Goal: Information Seeking & Learning: Learn about a topic

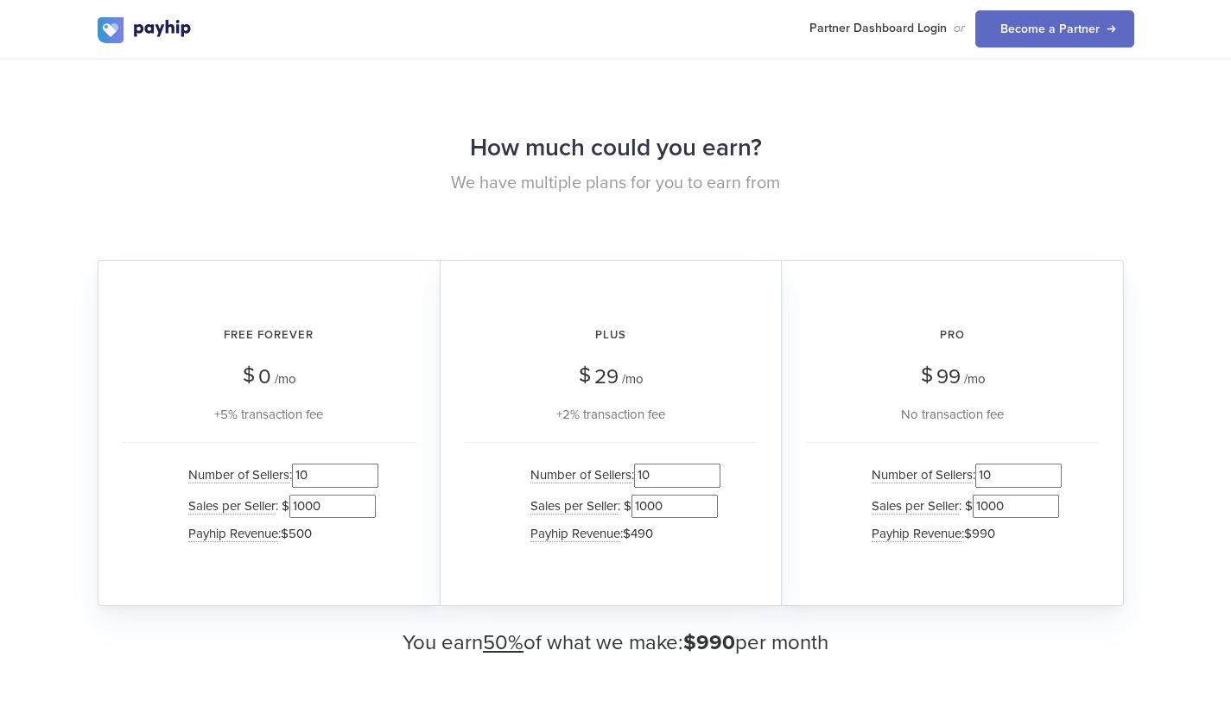
scroll to position [1687, 0]
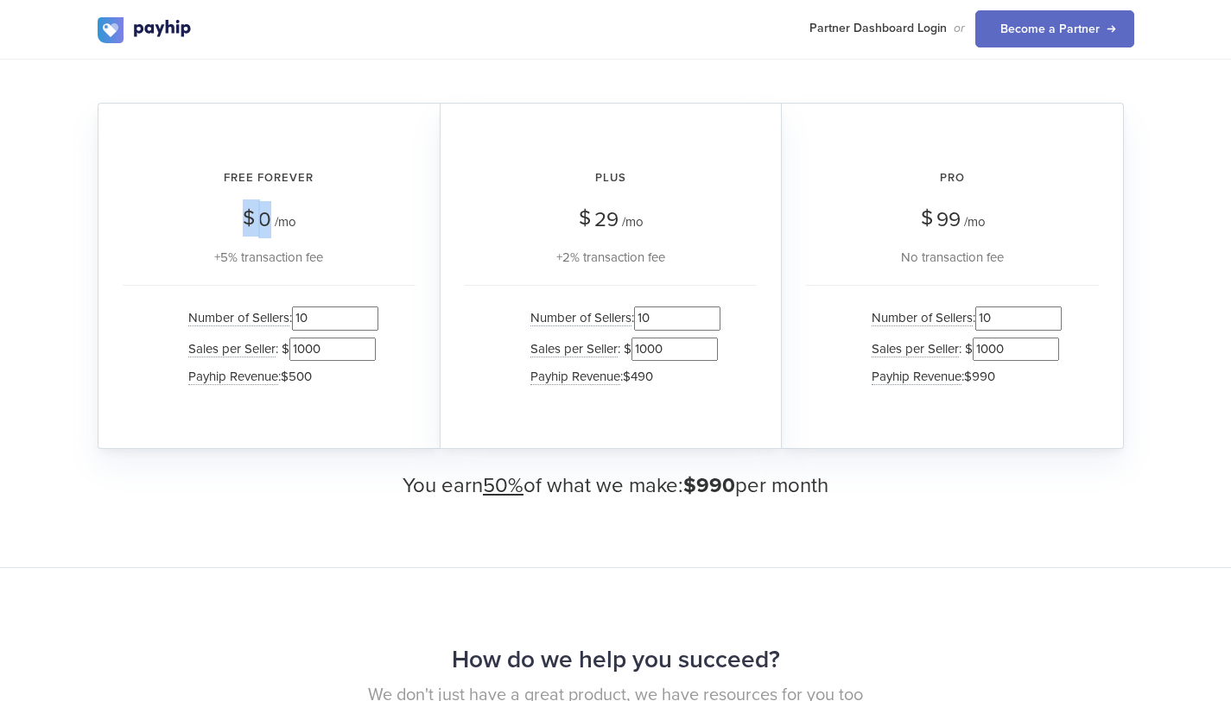
drag, startPoint x: 271, startPoint y: 219, endPoint x: 235, endPoint y: 219, distance: 36.3
click at [235, 219] on div "Free Forever $ 0 /mo +5% transaction fee" at bounding box center [269, 211] width 293 height 112
click at [285, 238] on div "Free Forever $ 0 /mo +5% transaction fee" at bounding box center [269, 211] width 293 height 112
click at [309, 311] on input "10" at bounding box center [335, 318] width 86 height 23
click at [238, 344] on span "Sales per Seller" at bounding box center [231, 349] width 87 height 16
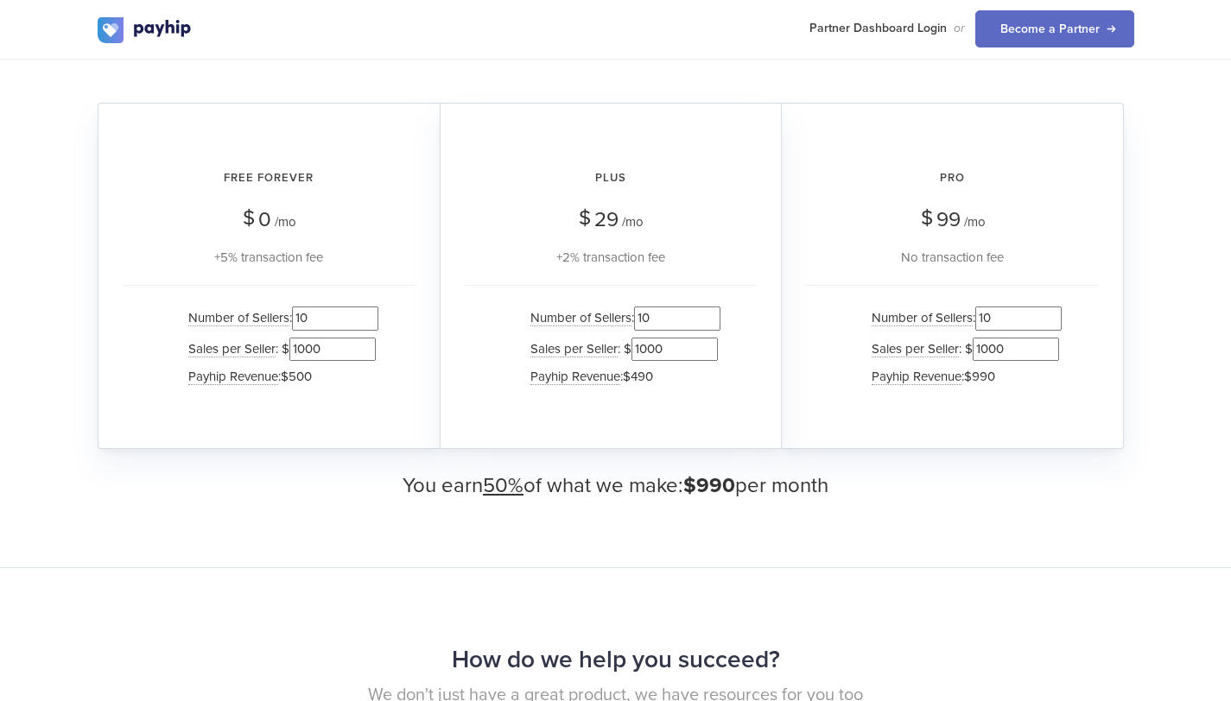
click at [330, 347] on input "1000" at bounding box center [332, 349] width 86 height 23
click at [248, 377] on span "Payhip Revenue" at bounding box center [233, 377] width 90 height 16
click at [310, 375] on span "$500" at bounding box center [296, 377] width 31 height 16
drag, startPoint x: 317, startPoint y: 375, endPoint x: 286, endPoint y: 377, distance: 31.1
click at [286, 377] on li "Payhip Revenue : $500" at bounding box center [279, 376] width 199 height 25
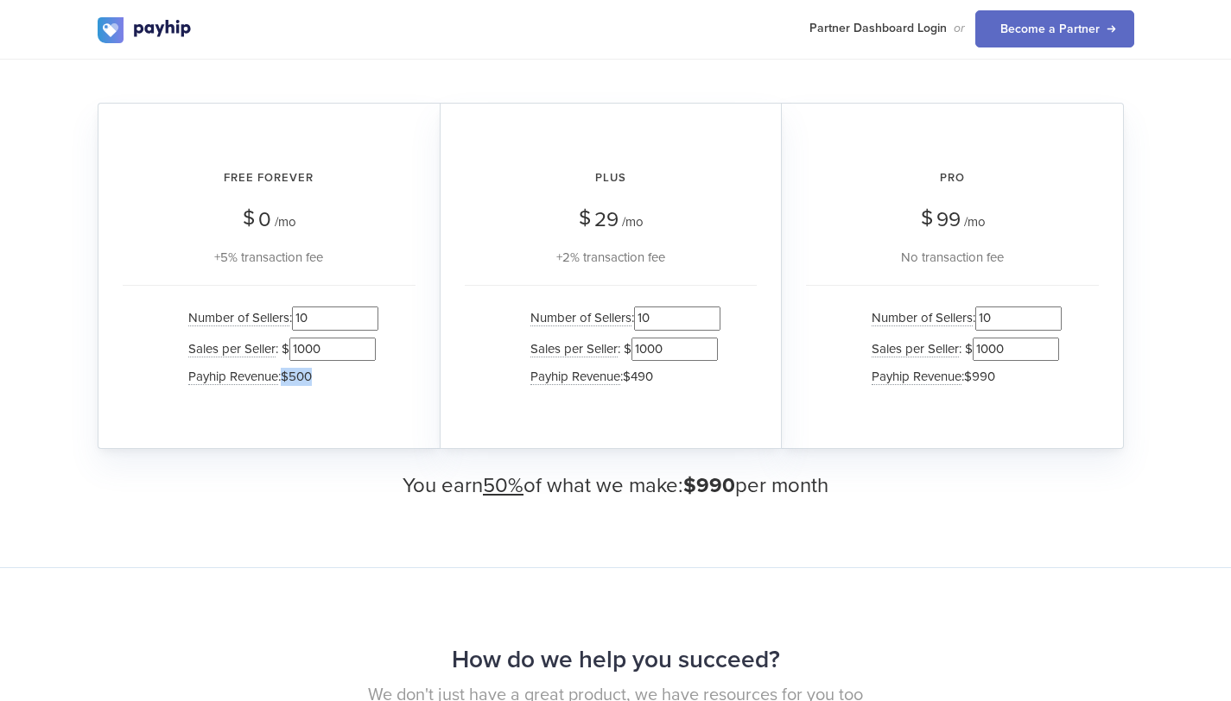
click at [312, 376] on span "$500" at bounding box center [296, 377] width 31 height 16
drag, startPoint x: 519, startPoint y: 485, endPoint x: 471, endPoint y: 485, distance: 48.4
click at [471, 485] on h3 "You earn 50% of what we make: $990 per month" at bounding box center [616, 486] width 1036 height 22
click at [323, 383] on li "Payhip Revenue : $500" at bounding box center [279, 376] width 199 height 25
click at [327, 343] on input "1000" at bounding box center [332, 349] width 86 height 23
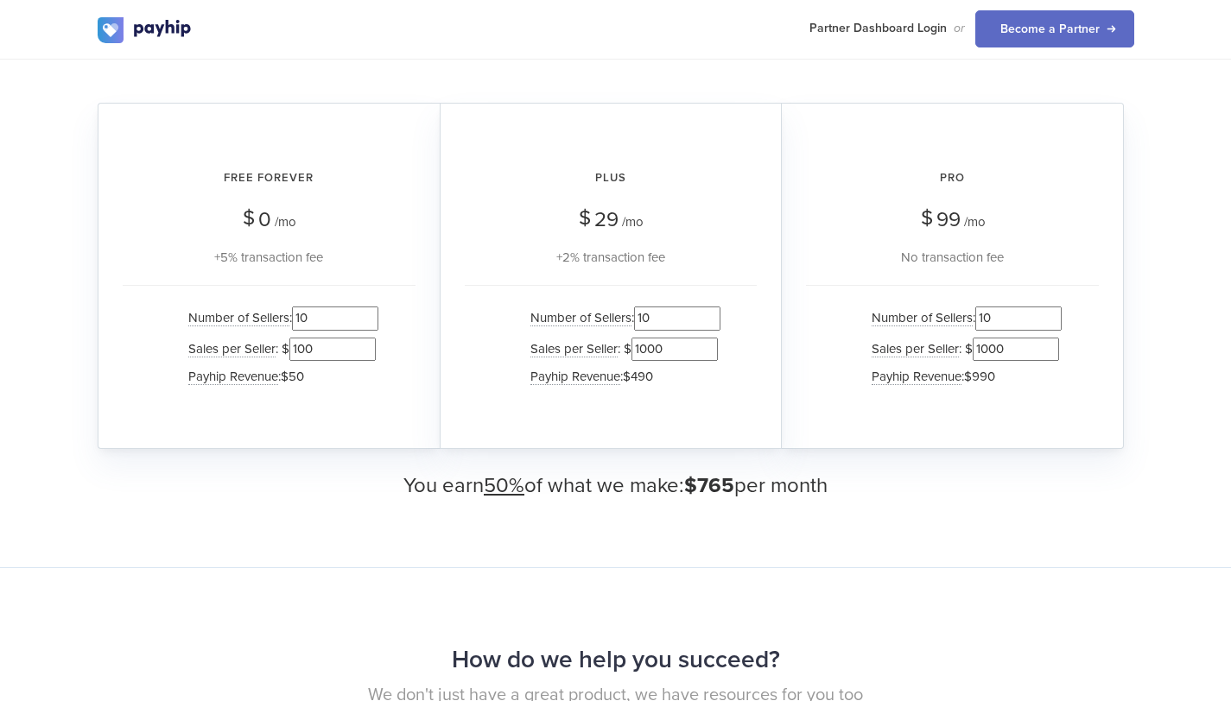
type input "100"
click at [327, 371] on li "Payhip Revenue : $50" at bounding box center [279, 376] width 199 height 25
drag, startPoint x: 308, startPoint y: 377, endPoint x: 286, endPoint y: 377, distance: 22.5
click at [286, 377] on li "Payhip Revenue : $50" at bounding box center [279, 376] width 199 height 25
click at [297, 375] on span "$50" at bounding box center [292, 377] width 23 height 16
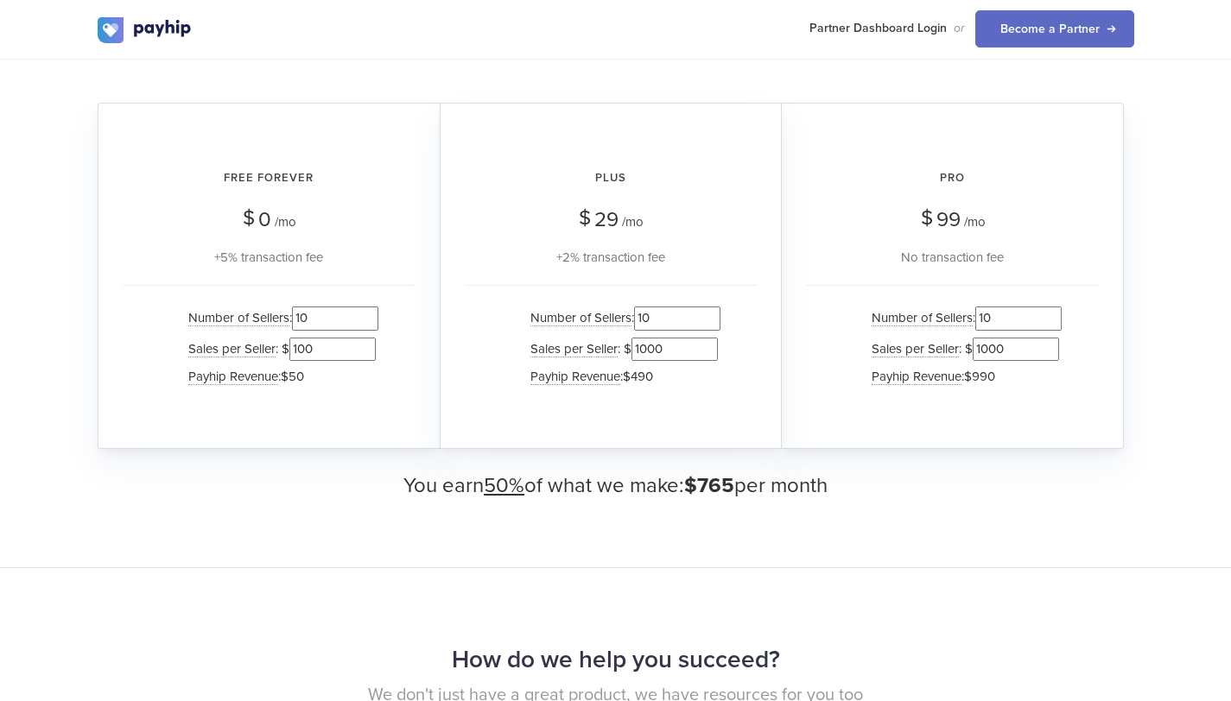
click at [326, 315] on input "10" at bounding box center [335, 318] width 86 height 23
type input "1000"
click at [326, 348] on input "100" at bounding box center [332, 349] width 86 height 23
click at [338, 321] on input "1000" at bounding box center [335, 318] width 86 height 23
click at [320, 351] on input "10" at bounding box center [332, 349] width 86 height 23
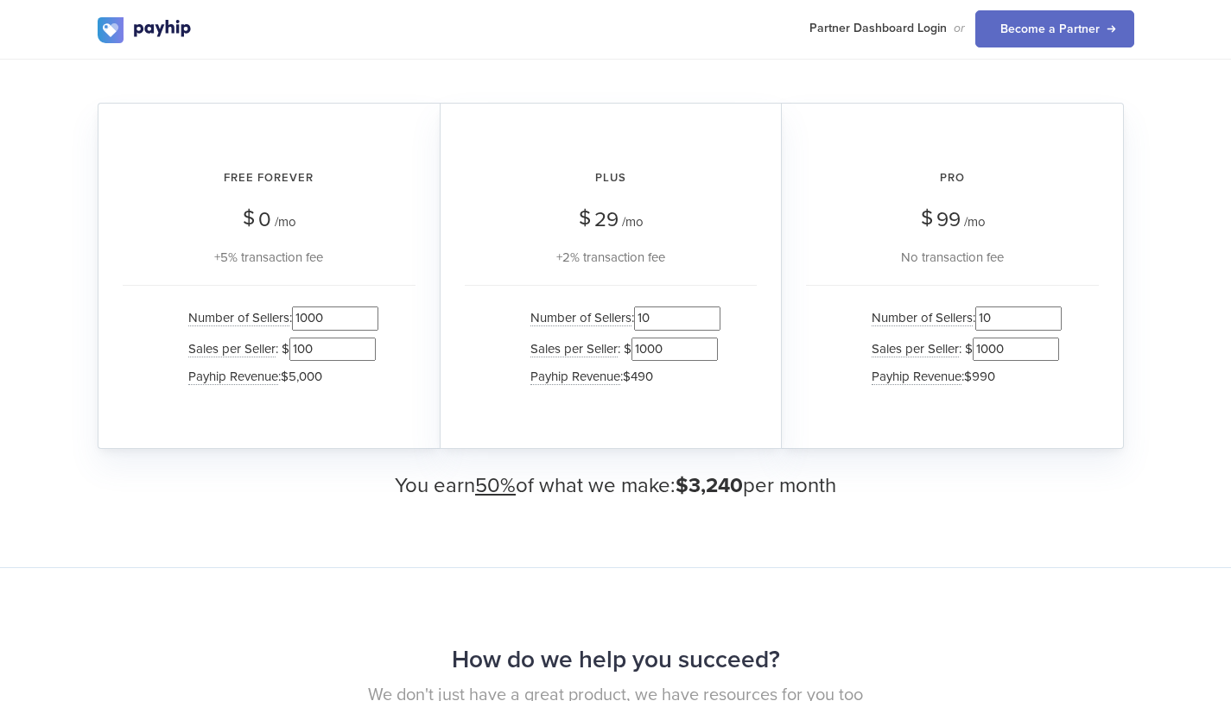
type input "100"
drag, startPoint x: 326, startPoint y: 370, endPoint x: 274, endPoint y: 370, distance: 52.7
click at [274, 370] on li "Payhip Revenue The total revenue Payhip makes on sellers on this plan. : $5,000" at bounding box center [279, 376] width 199 height 25
click at [385, 413] on div "Free Forever $ 0 /mo +5% transaction fee Number of Sellers : 1000 Sales per Sel…" at bounding box center [269, 276] width 342 height 346
